Goal: Navigation & Orientation: Find specific page/section

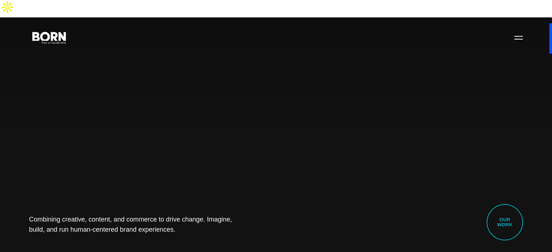
click at [511, 219] on link "Our Work" at bounding box center [505, 222] width 36 height 36
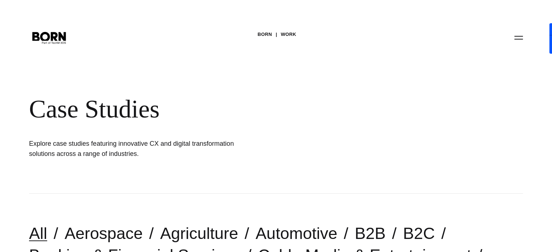
click at [47, 38] on icon at bounding box center [44, 35] width 12 height 11
